Goal: Task Accomplishment & Management: Use online tool/utility

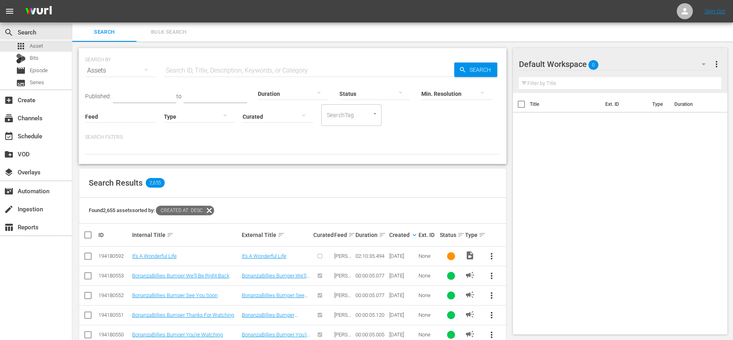
click at [211, 210] on icon at bounding box center [209, 211] width 10 height 10
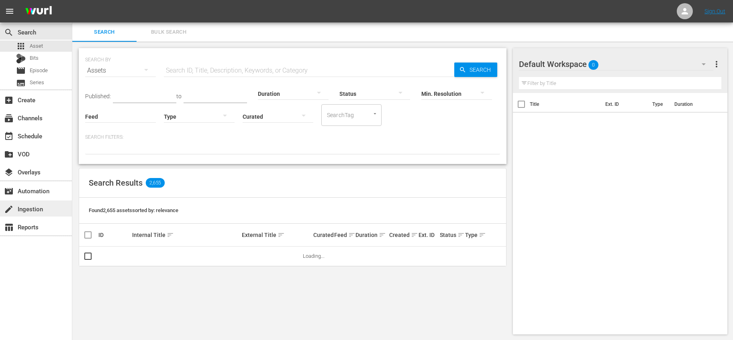
click at [59, 208] on div "create Ingestion" at bounding box center [36, 209] width 72 height 16
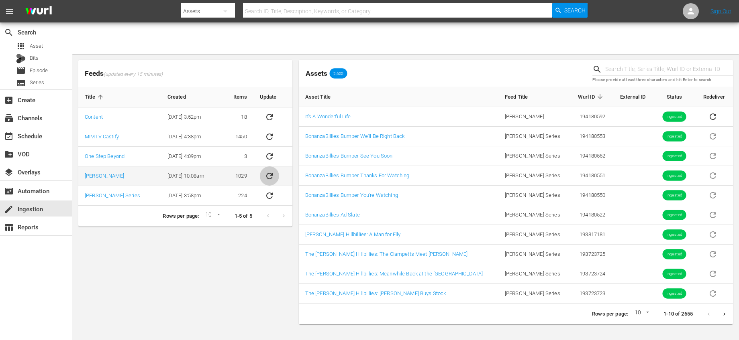
click at [270, 180] on icon "sticky table" at bounding box center [270, 176] width 10 height 10
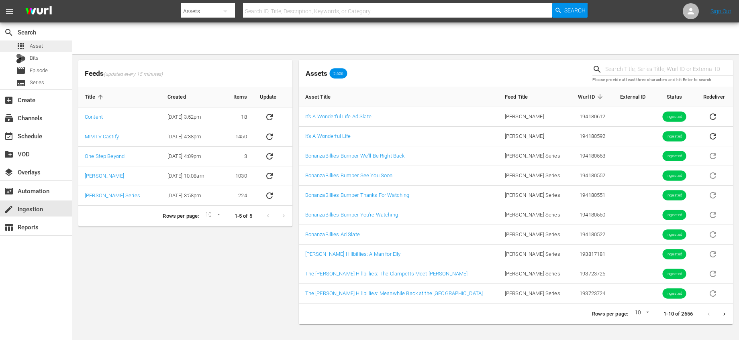
click at [51, 47] on div "apps Asset" at bounding box center [36, 46] width 72 height 11
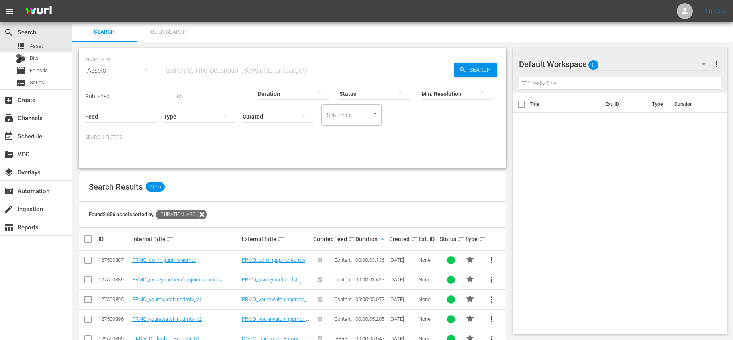
click at [204, 214] on icon at bounding box center [202, 215] width 10 height 10
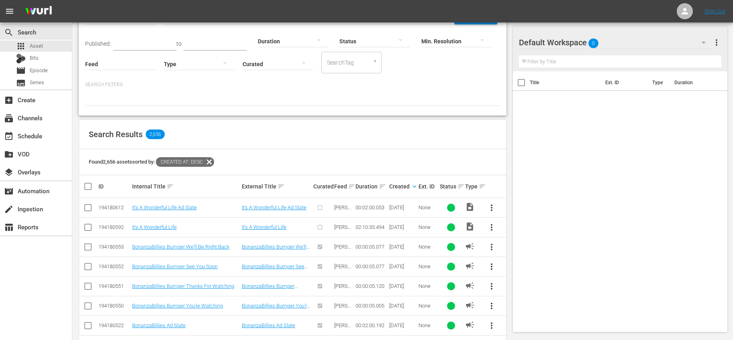
scroll to position [53, 0]
click at [176, 206] on link "It's A Wonderful Life Ad Slate" at bounding box center [164, 207] width 65 height 6
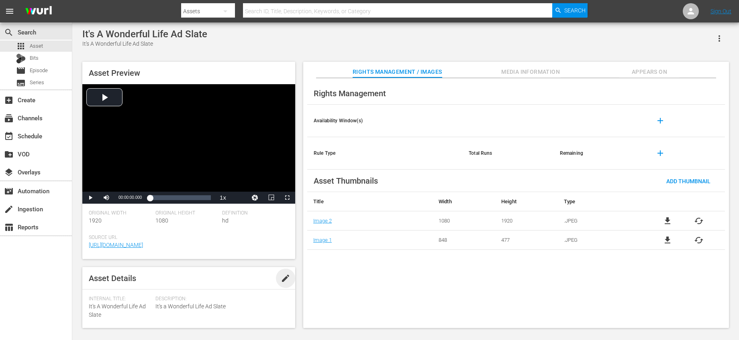
click at [286, 279] on span "edit" at bounding box center [286, 279] width 10 height 10
click at [251, 281] on div "Video" at bounding box center [253, 276] width 63 height 22
click at [238, 292] on div "Ad" at bounding box center [248, 292] width 41 height 13
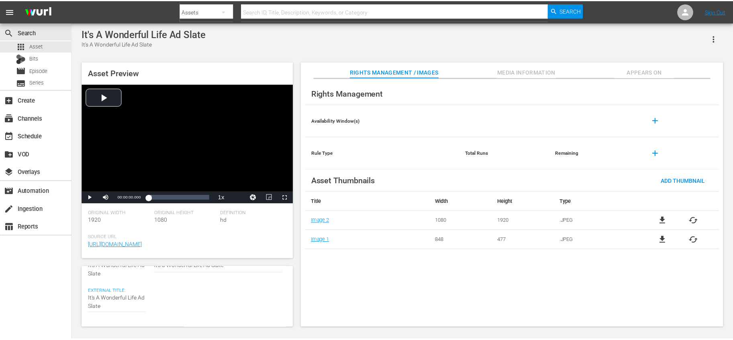
scroll to position [0, 0]
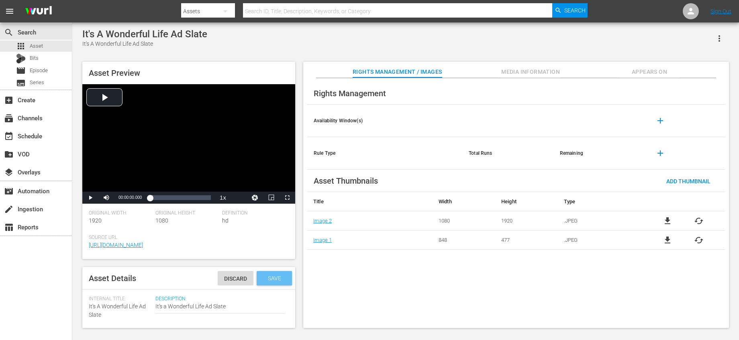
click at [279, 280] on span "Save" at bounding box center [274, 278] width 26 height 6
click at [48, 48] on div "apps Asset" at bounding box center [36, 46] width 72 height 11
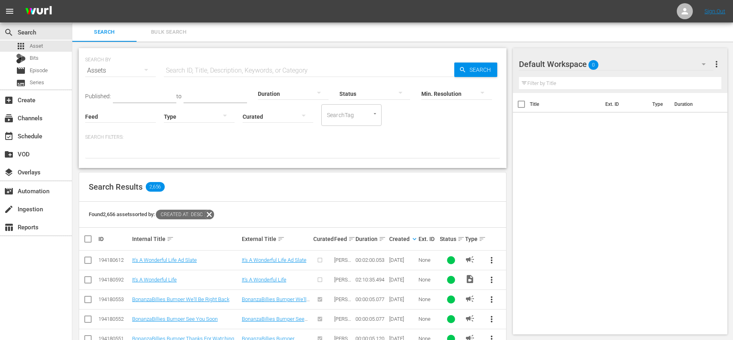
click at [491, 259] on span "more_vert" at bounding box center [492, 261] width 10 height 10
click at [515, 279] on div "Workspace" at bounding box center [545, 282] width 77 height 19
click at [38, 191] on div "movie_filter Automation" at bounding box center [22, 189] width 45 height 7
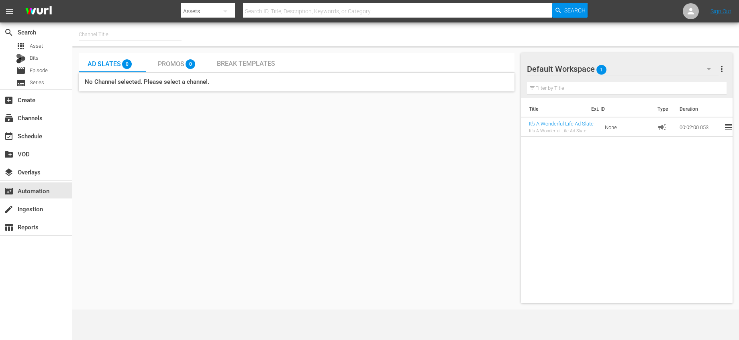
click at [132, 38] on input "text" at bounding box center [130, 34] width 103 height 19
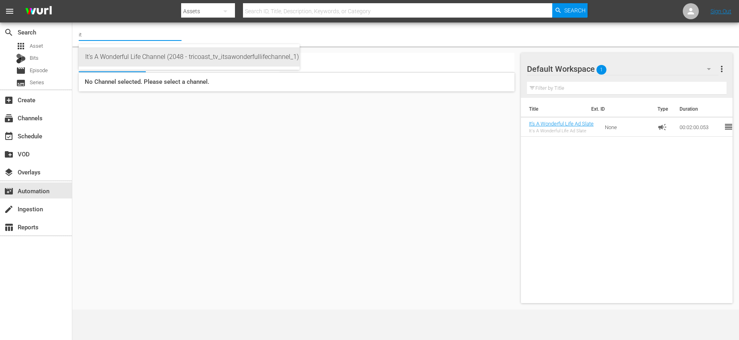
click at [122, 62] on div "It's A Wonderful Life Channel (2048 - tricoast_tv_itsawonderfullifechannel_1)" at bounding box center [189, 56] width 208 height 19
type input "It's A Wonderful Life Channel (2048 - tricoast_tv_itsawonderfullifechannel_1)"
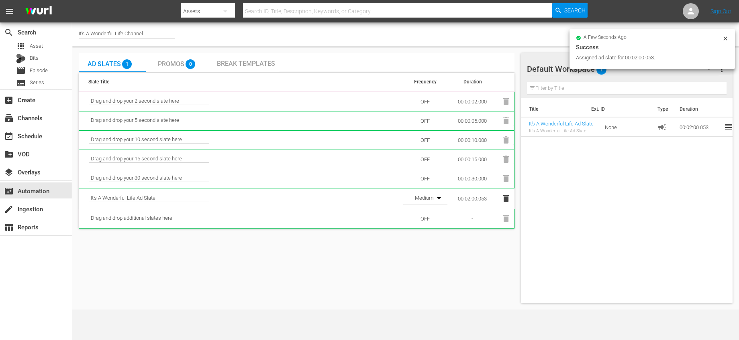
click at [434, 197] on icon "button" at bounding box center [439, 199] width 10 height 10
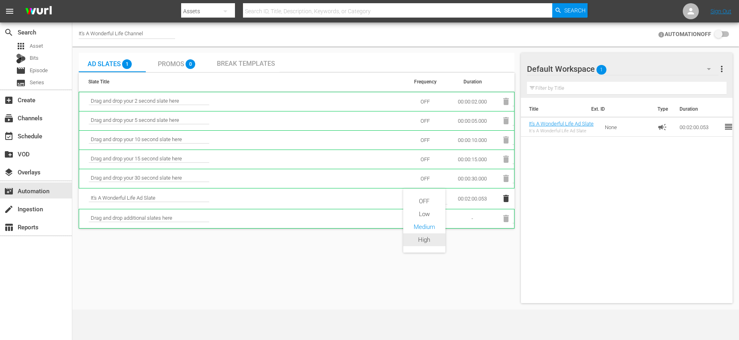
click at [427, 241] on div "High" at bounding box center [424, 240] width 42 height 13
click at [235, 63] on span "Break Templates" at bounding box center [246, 64] width 58 height 8
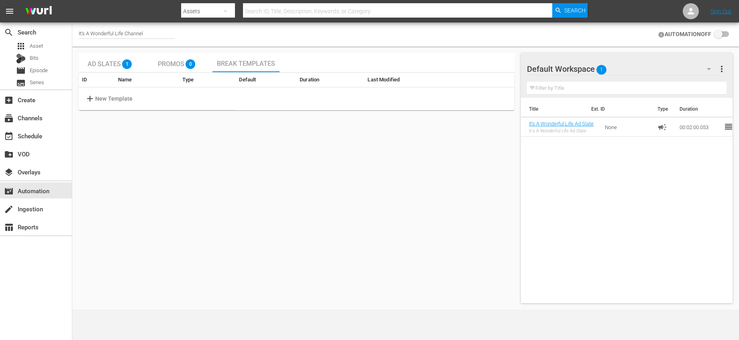
click at [172, 61] on span "Promos" at bounding box center [171, 64] width 26 height 8
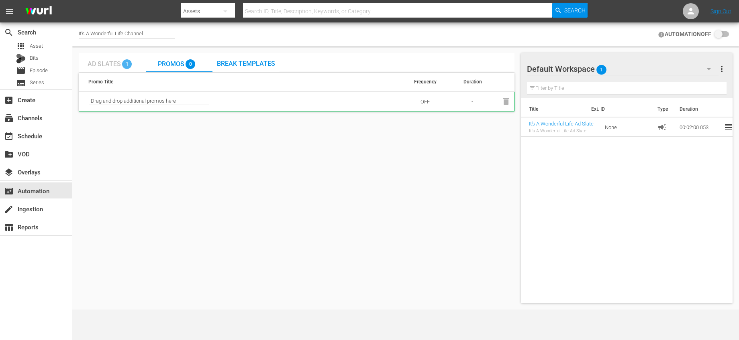
click at [100, 63] on span "Ad Slates" at bounding box center [104, 64] width 33 height 8
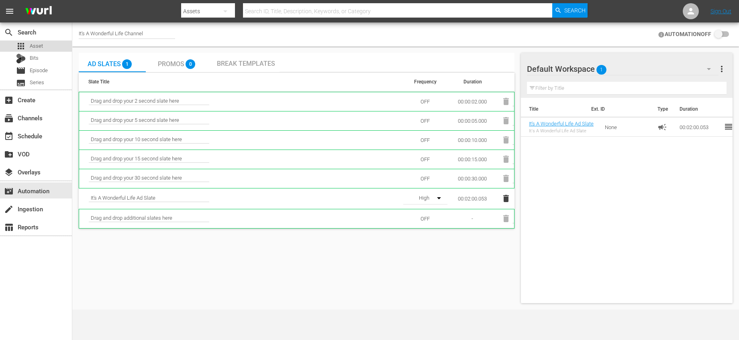
click at [49, 47] on div "apps Asset" at bounding box center [36, 46] width 72 height 11
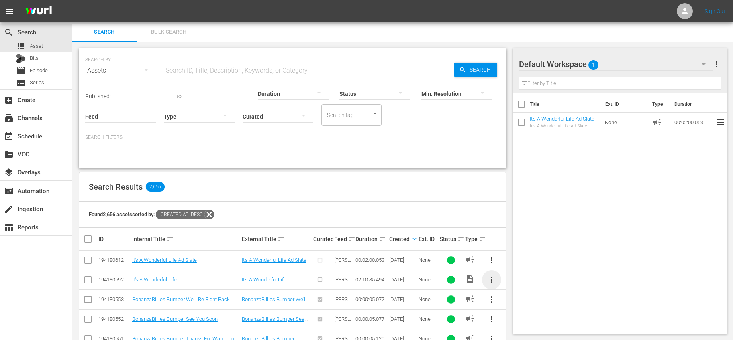
click at [490, 283] on span "more_vert" at bounding box center [492, 280] width 10 height 10
click at [511, 281] on div "Episode" at bounding box center [534, 276] width 55 height 19
click at [524, 279] on div "Episode" at bounding box center [534, 276] width 55 height 19
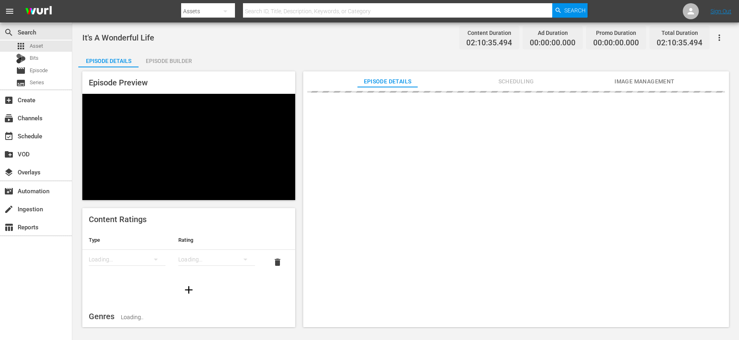
click at [167, 63] on div "Episode Builder" at bounding box center [169, 60] width 60 height 19
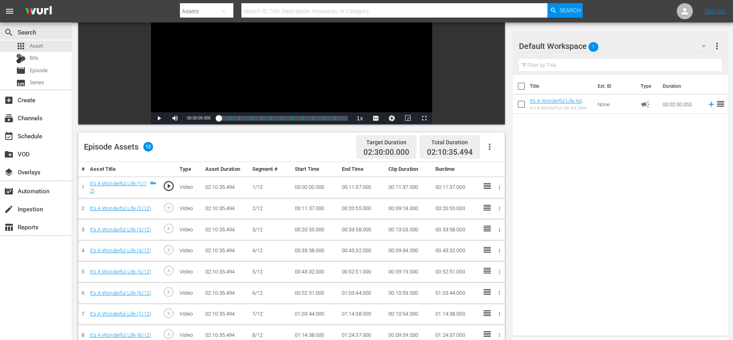
scroll to position [150, 0]
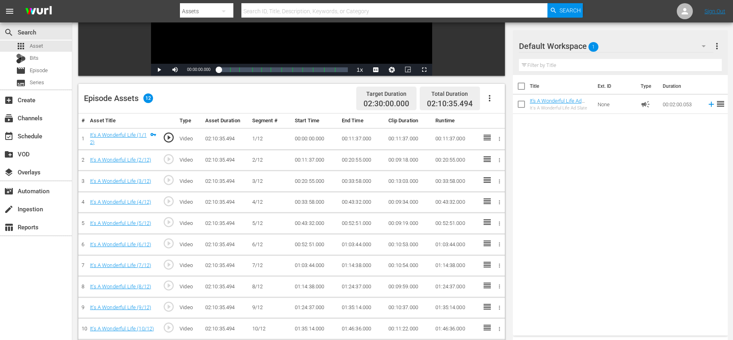
click at [489, 102] on icon "button" at bounding box center [490, 99] width 10 height 10
click at [490, 103] on div "Fill with Ads" at bounding box center [513, 101] width 55 height 19
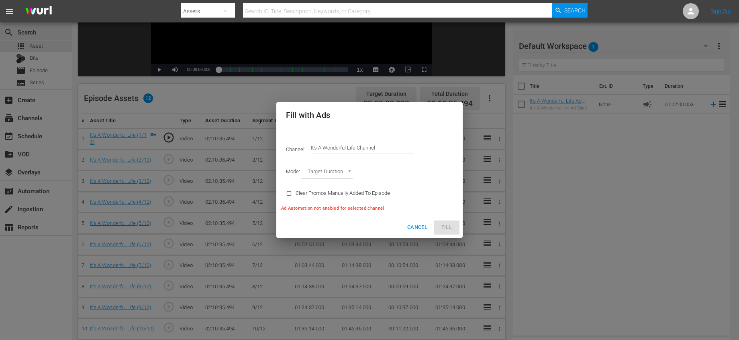
click at [419, 231] on span "Cancel" at bounding box center [417, 227] width 20 height 9
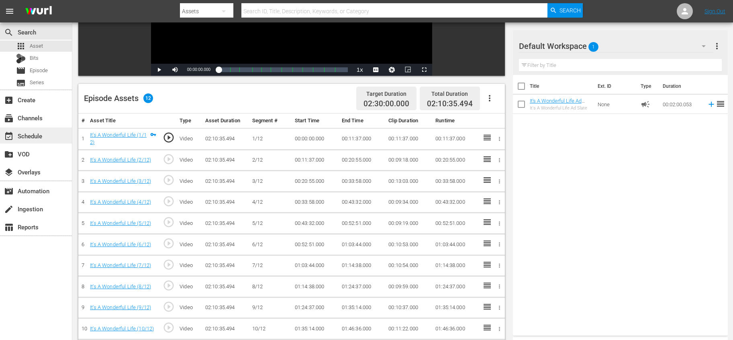
click at [36, 132] on div "event_available Schedule" at bounding box center [22, 134] width 45 height 7
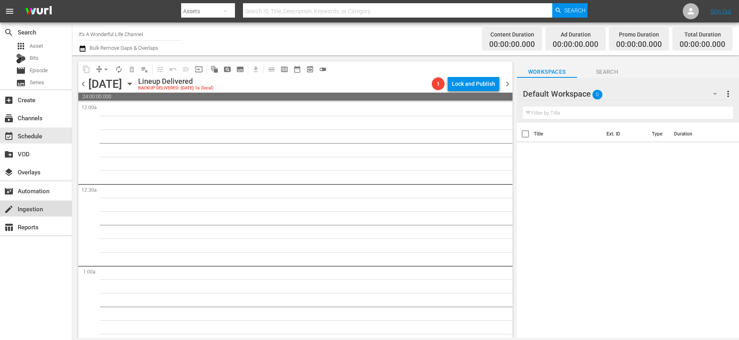
click at [14, 214] on div "create Ingestion" at bounding box center [36, 209] width 72 height 16
